Goal: Information Seeking & Learning: Learn about a topic

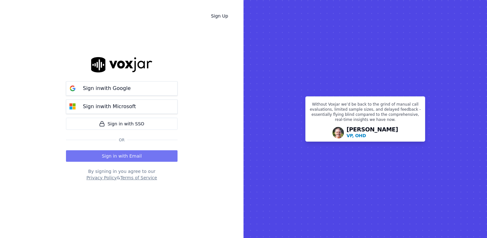
click at [116, 155] on button "Sign in with Email" at bounding box center [122, 155] width 112 height 11
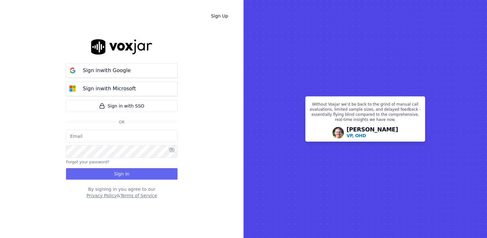
click at [126, 130] on input "email" at bounding box center [122, 136] width 112 height 13
type input "[EMAIL_ADDRESS][DOMAIN_NAME]"
click at [172, 152] on icon at bounding box center [172, 149] width 6 height 5
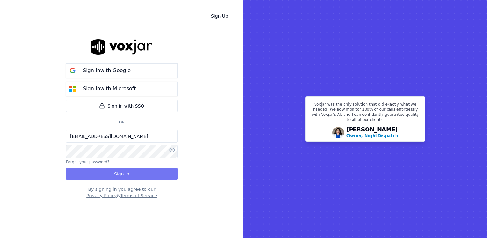
click at [104, 171] on button "Sign In" at bounding box center [122, 173] width 112 height 11
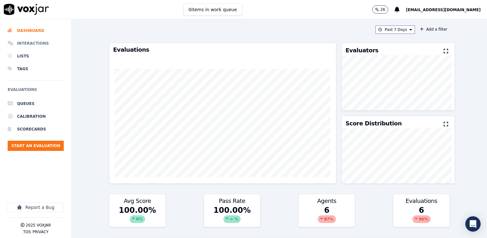
click at [34, 43] on li "Interactions" at bounding box center [36, 43] width 56 height 13
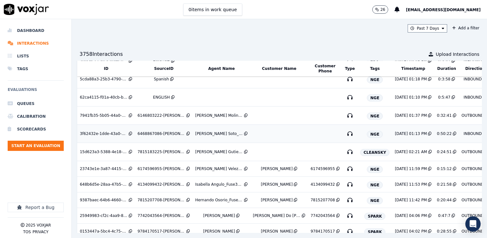
scroll to position [64, 0]
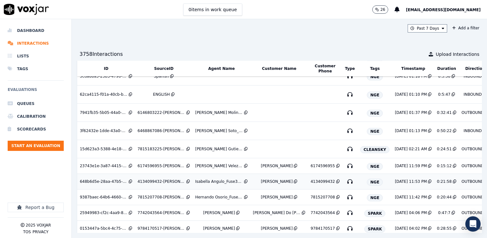
click at [222, 180] on div "Isabella Angulo_Fuse3002_NGE" at bounding box center [219, 181] width 48 height 5
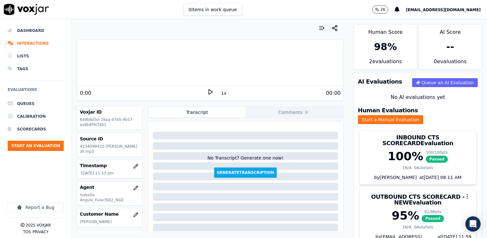
click at [207, 92] on icon at bounding box center [210, 92] width 6 height 6
click at [38, 41] on li "Interactions" at bounding box center [36, 43] width 56 height 13
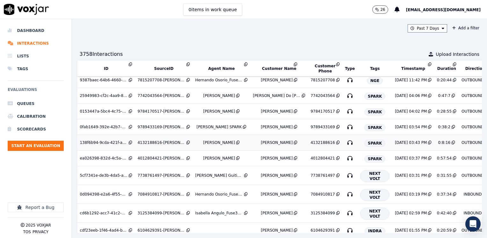
scroll to position [199, 0]
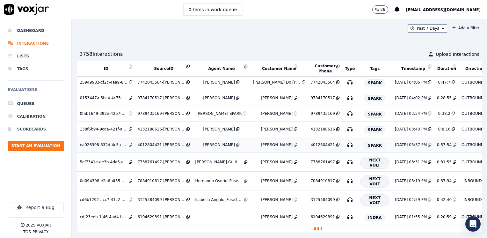
click at [209, 142] on div "[PERSON_NAME]" at bounding box center [219, 144] width 32 height 5
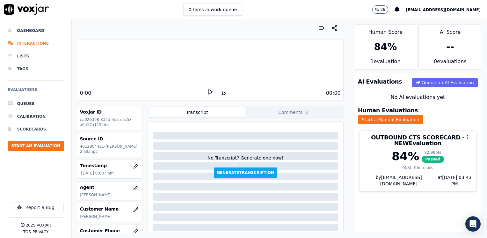
click at [207, 92] on icon at bounding box center [210, 92] width 6 height 6
click at [31, 45] on li "Interactions" at bounding box center [36, 43] width 56 height 13
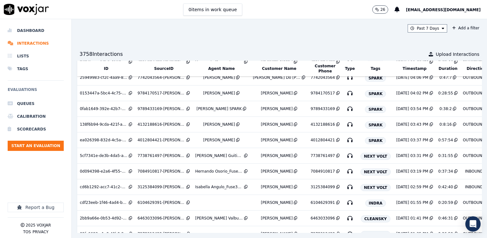
scroll to position [327, 0]
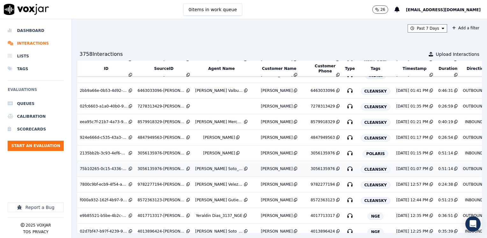
click at [216, 169] on div "Juan Soto_j25800_CLEANSKY" at bounding box center [219, 168] width 48 height 5
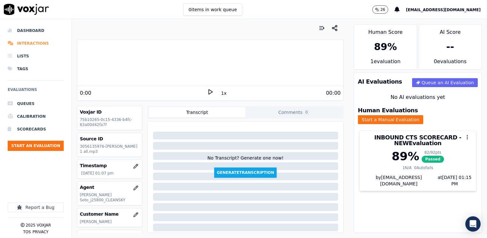
click at [37, 44] on li "Interactions" at bounding box center [36, 43] width 56 height 13
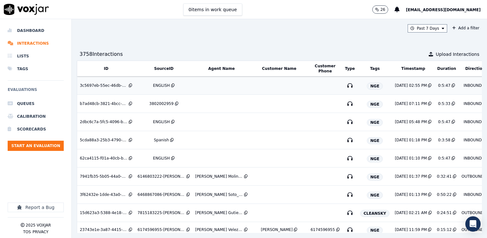
click at [213, 84] on td at bounding box center [222, 86] width 58 height 18
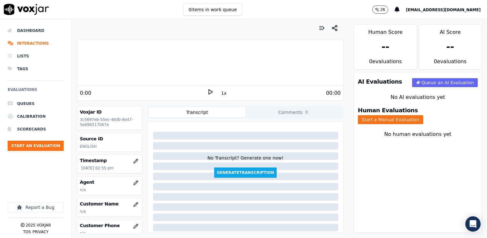
click at [207, 91] on icon at bounding box center [210, 92] width 6 height 6
click at [209, 91] on rect at bounding box center [209, 92] width 1 height 4
